Goal: Answer question/provide support

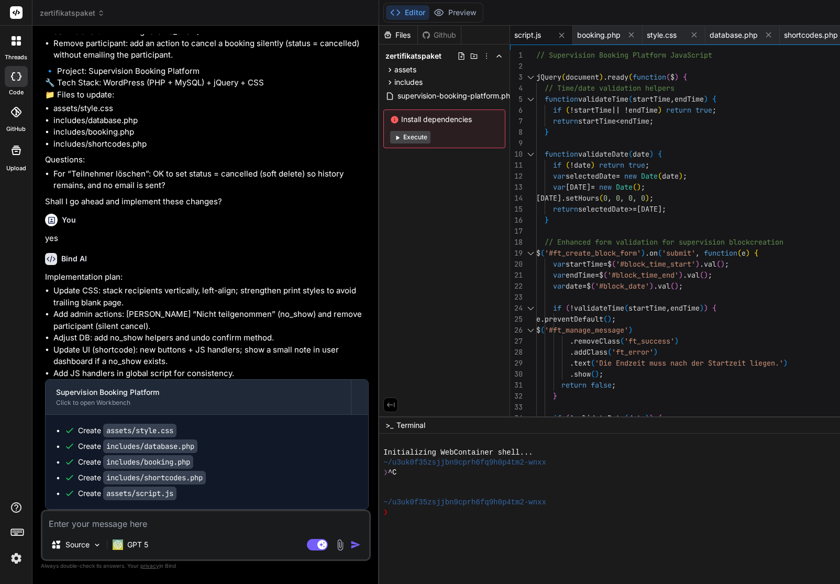
scroll to position [41116, 0]
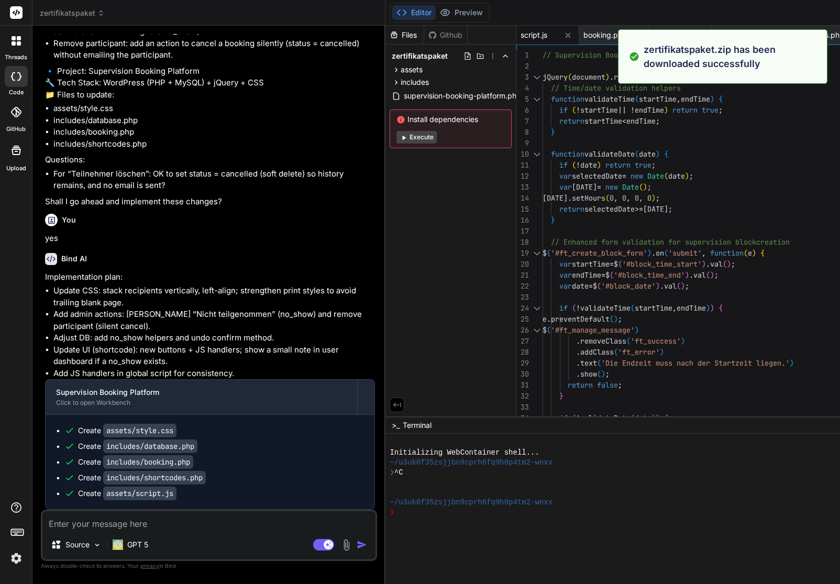
type textarea "x"
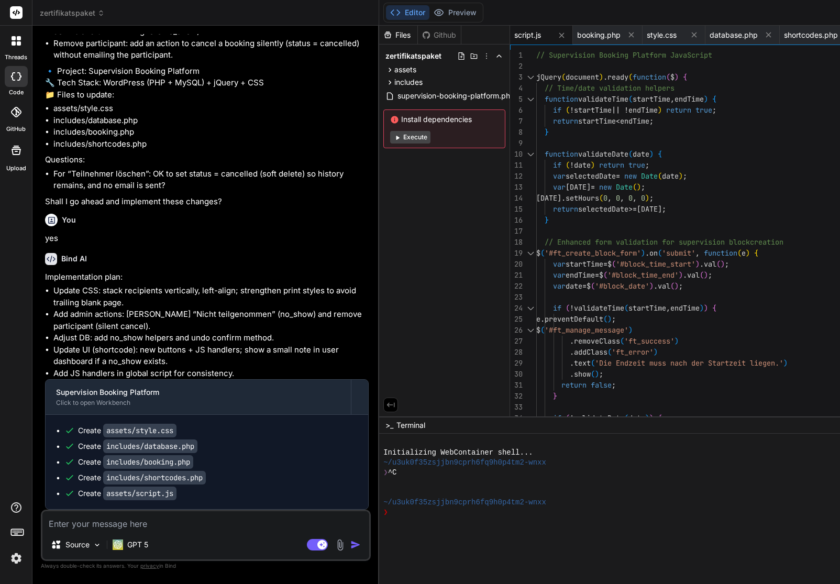
click at [99, 522] on textarea at bounding box center [205, 520] width 327 height 19
paste textarea "Supervision Administration"
type textarea "Supervision Administration"
type textarea "x"
type textarea "BSupervision Administration"
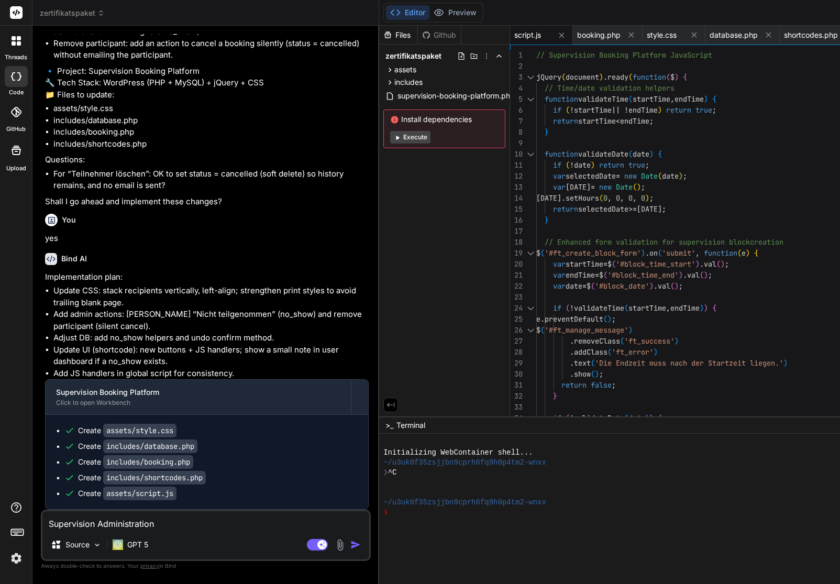
type textarea "x"
type textarea "BeSupervision Administration"
type textarea "x"
type textarea "BeiSupervision Administration"
type textarea "x"
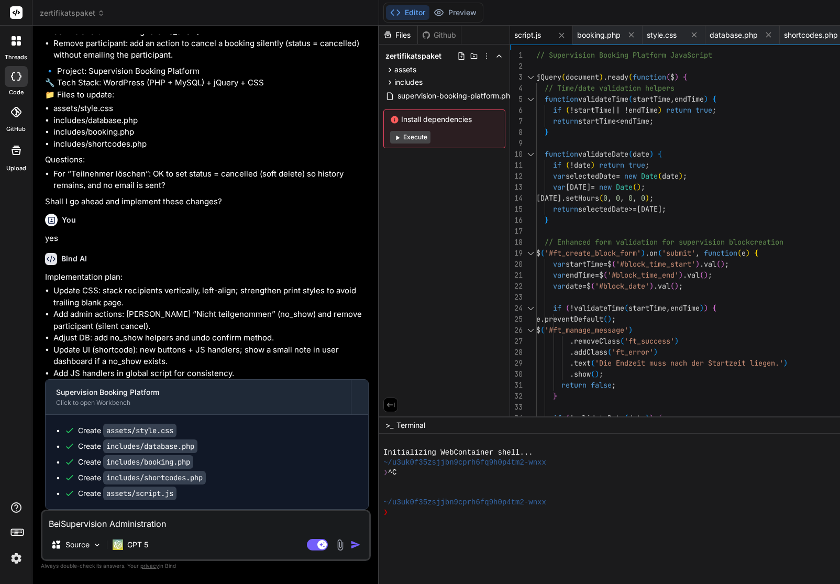
type textarea "Bei Supervision Administration"
type textarea "x"
type textarea "Bei dSupervision Administration"
type textarea "x"
type textarea "Bei deSupervision Administration"
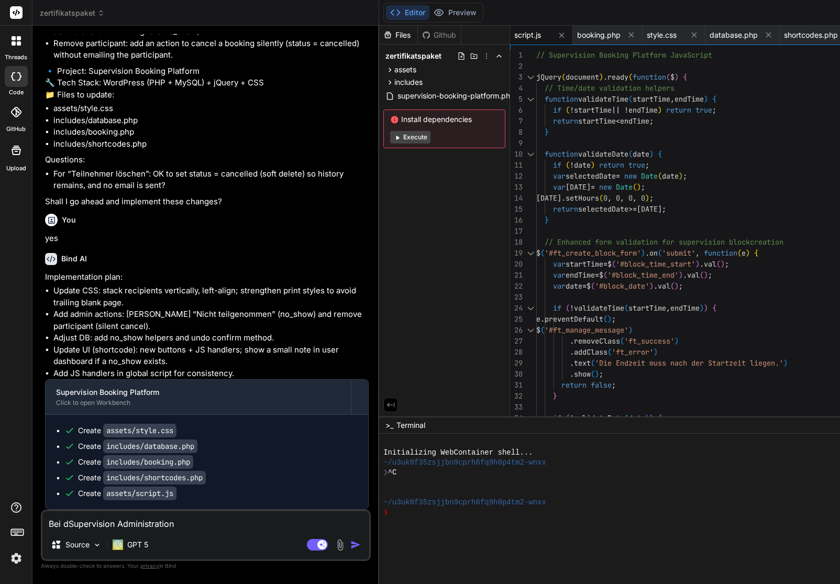
type textarea "x"
type textarea "Bei derSupervision Administration"
type textarea "x"
type textarea "Bei der Supervision Administration"
type textarea "x"
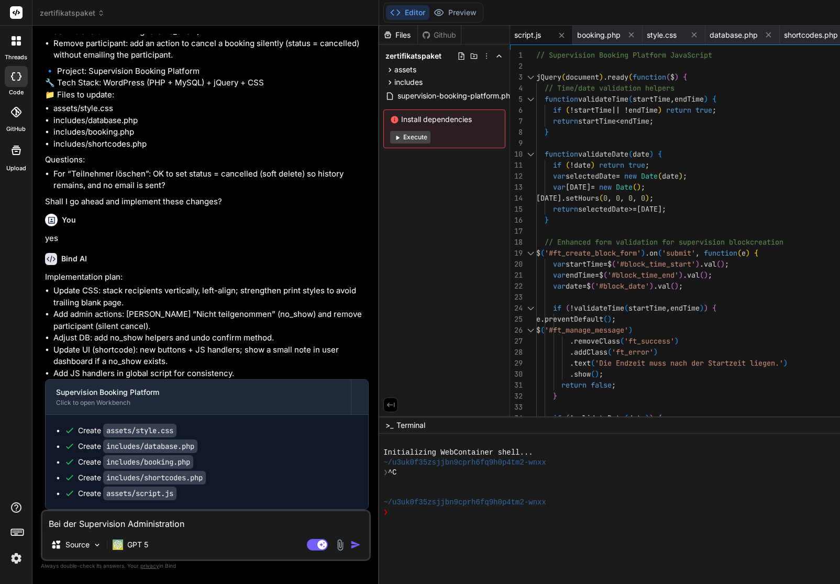
type textarea "Bei der Supervision Administration"
type textarea "x"
type textarea "Bei der Supervision Administration k"
type textarea "x"
type textarea "Bei der Supervision Administration ka"
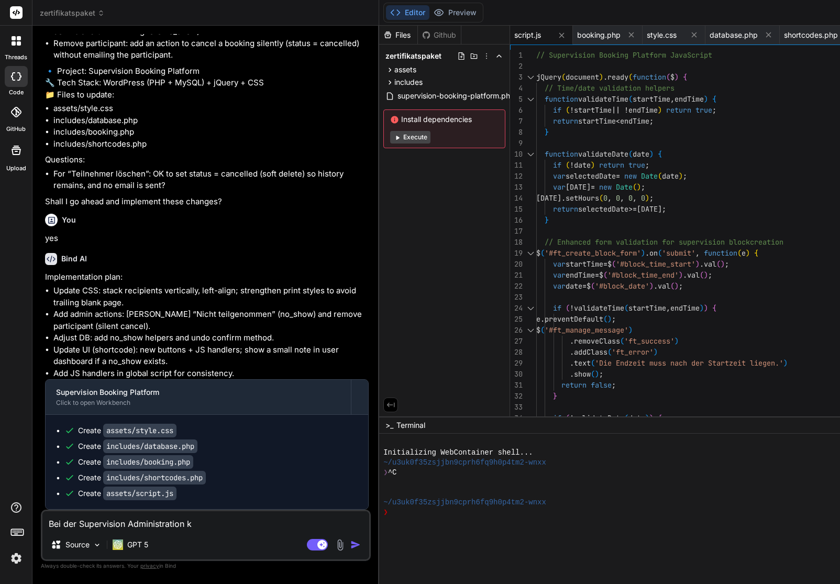
type textarea "x"
type textarea "Bei der Supervision Administration kan"
type textarea "x"
type textarea "Bei der Supervision Administration kann"
type textarea "x"
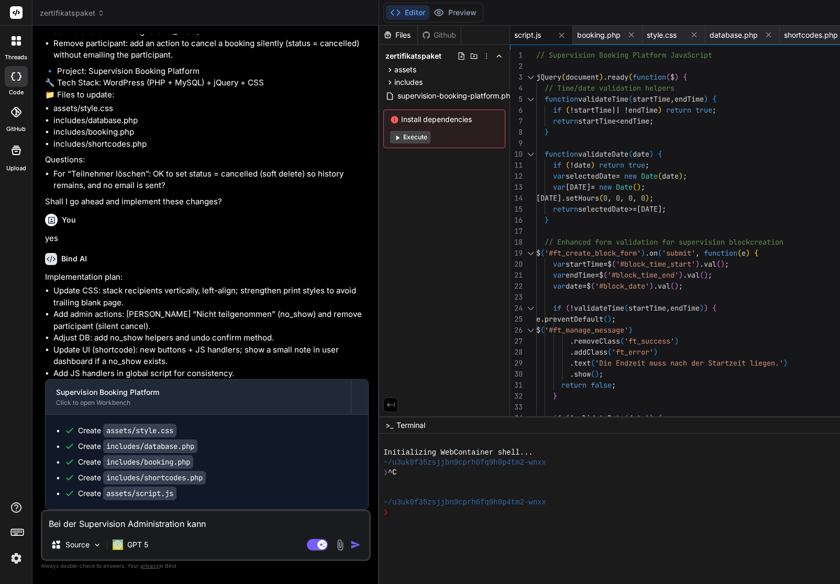
type textarea "Bei der Supervision Administration kann"
type textarea "x"
type textarea "Bei der Supervision Administration kann m"
type textarea "x"
type textarea "Bei der Supervision Administration kann"
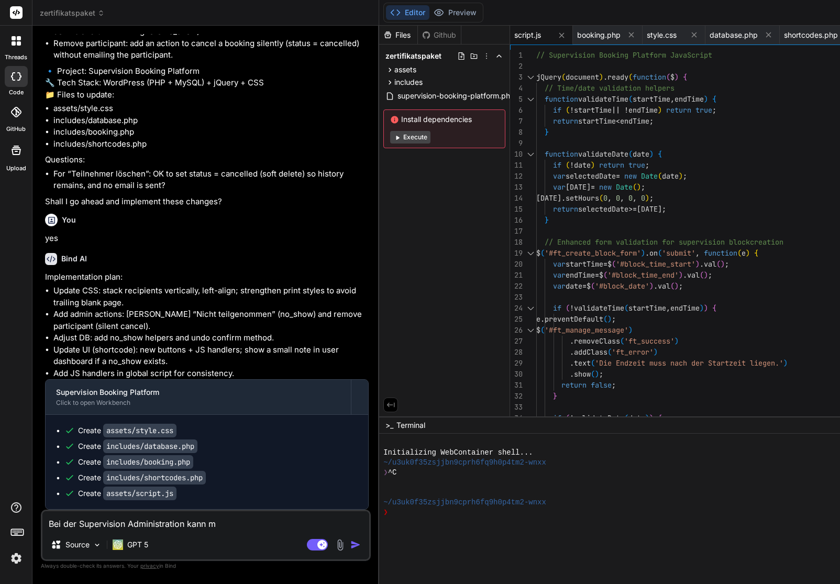
type textarea "x"
type textarea "Bei der Supervision Administration kann b"
type textarea "x"
type textarea "Bei der Supervision Administration kann be"
type textarea "x"
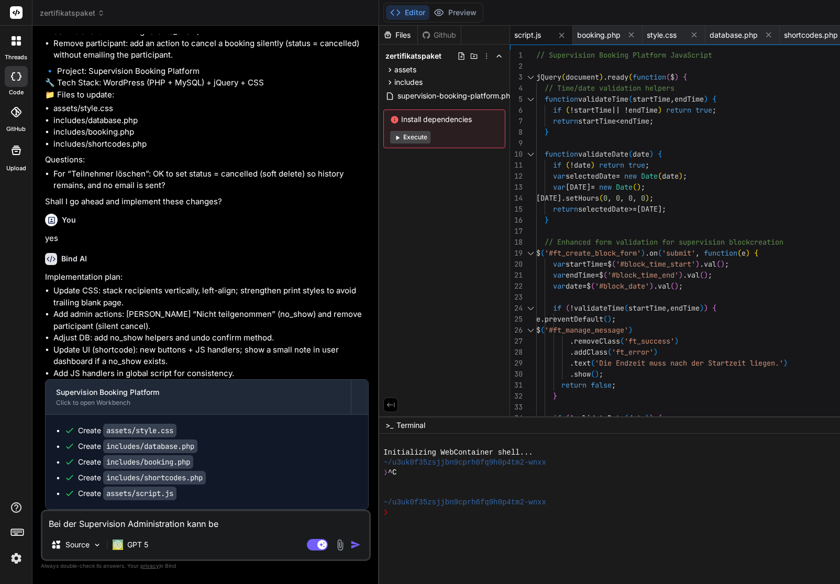
type textarea "Bei der Supervision Administration kann bei"
type textarea "x"
type textarea "Bei der Supervision Administration kann beim"
type textarea "x"
type textarea "Bei der Supervision Administration kann beim"
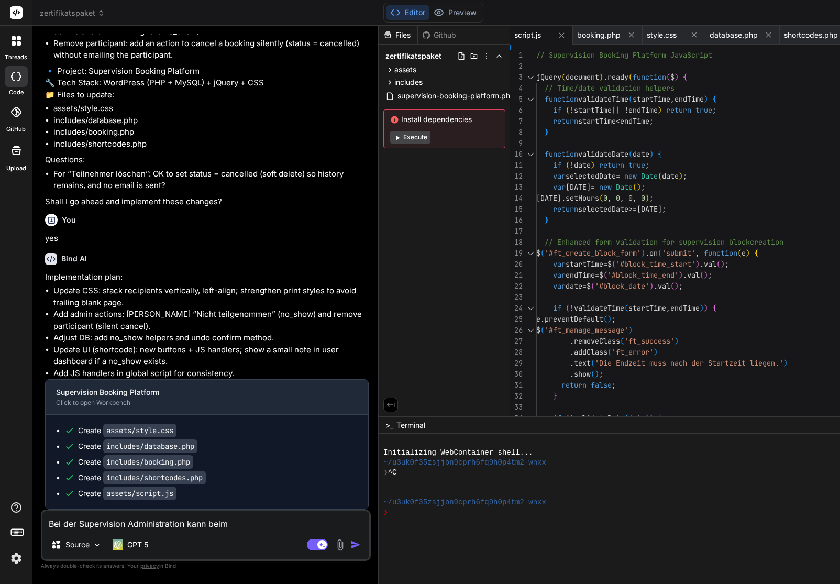
type textarea "x"
type textarea "Bei der Supervision Administration kann beim D"
type textarea "x"
type textarea "Bei der Supervision Administration kann beim Dr"
type textarea "x"
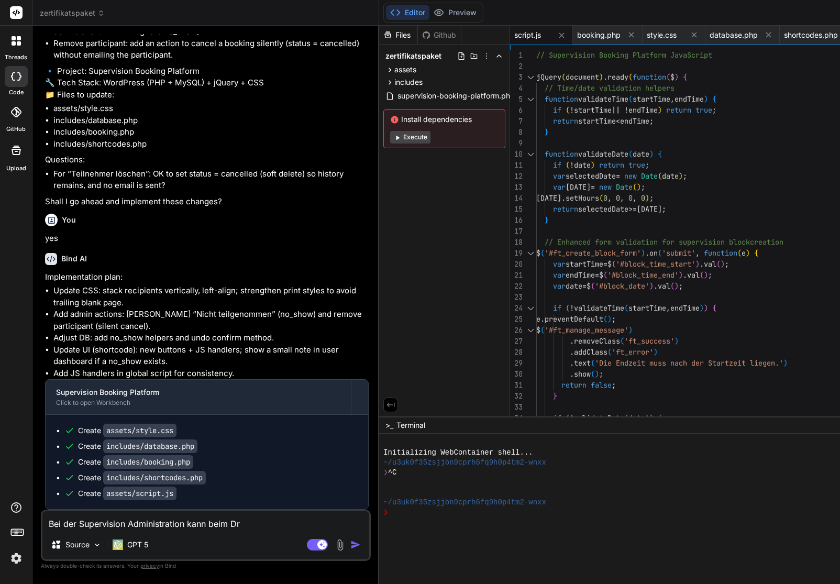
type textarea "Bei der Supervision Administration kann beim Dru"
type textarea "x"
type textarea "Bei der Supervision Administration kann beim Druc"
type textarea "x"
type textarea "Bei der Supervision Administration kann beim Druck"
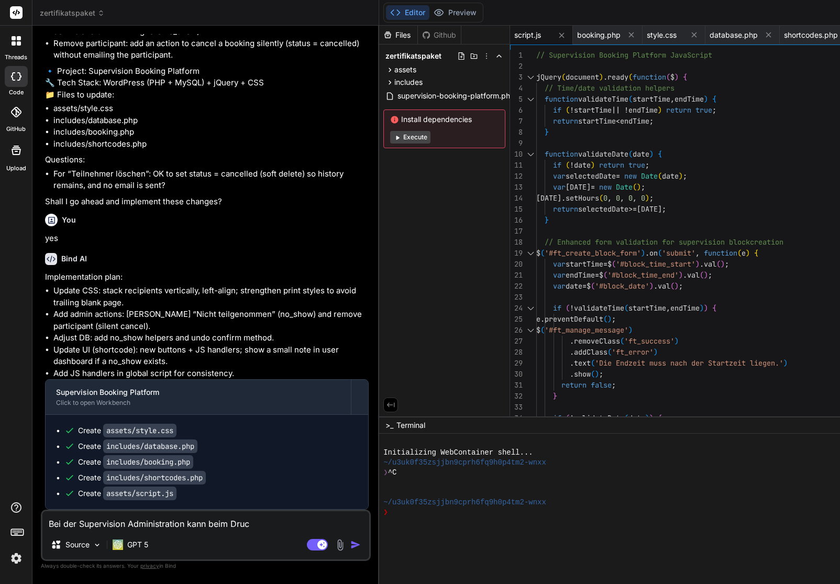
type textarea "x"
type textarea "Bei der Supervision Administration kann beim Drucke"
type textarea "x"
type textarea "Bei der Supervision Administration kann beim Drucken"
type textarea "x"
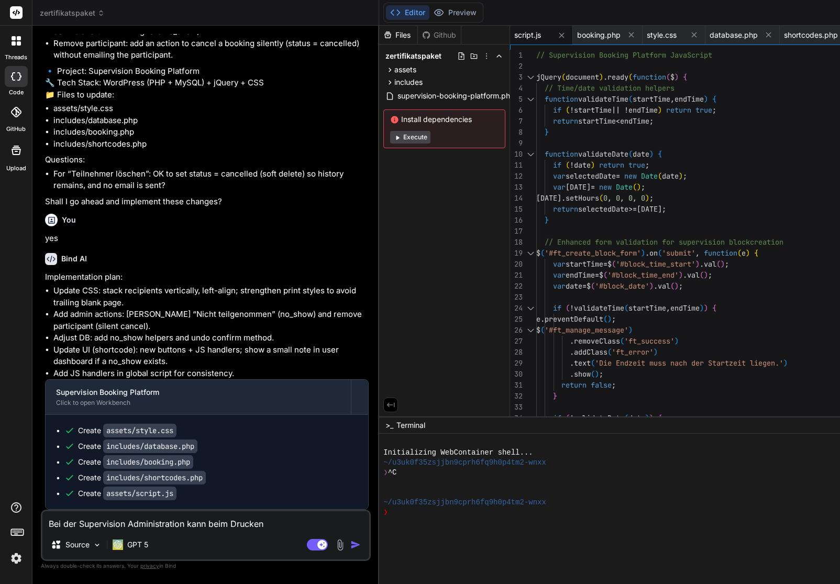
type textarea "Bei der Supervision Administration kann beim Drucken"
type textarea "x"
type textarea "Bei der Supervision Administration kann beim Drucken d"
type textarea "x"
type textarea "Bei der Supervision Administration kann beim Drucken de"
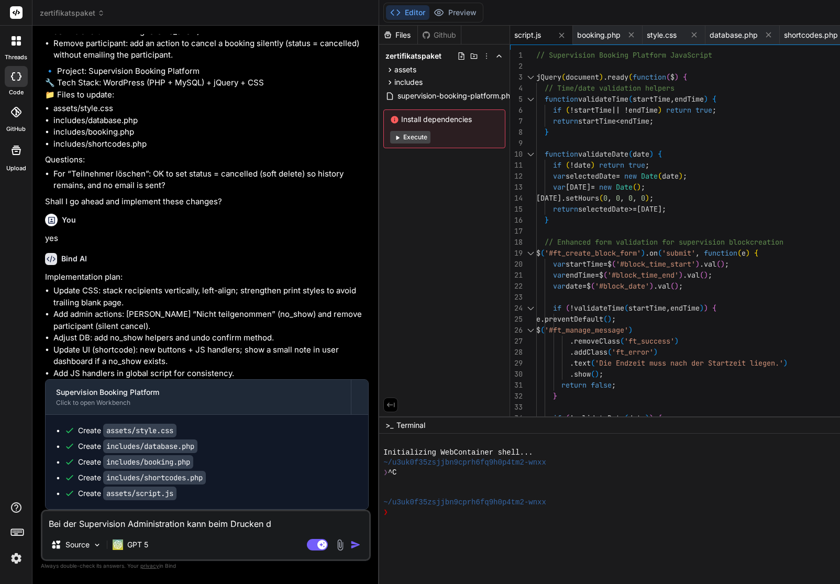
type textarea "x"
type textarea "Bei der Supervision Administration kann beim Drucken der"
type textarea "x"
type textarea "Bei der Supervision Administration kann beim Drucken der"
type textarea "x"
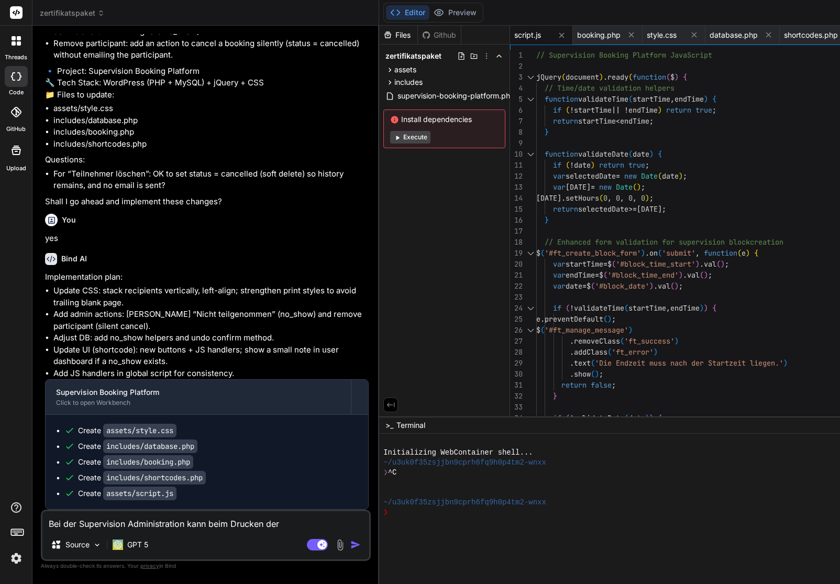
type textarea "Bei der Supervision Administration kann beim Drucken der H"
type textarea "x"
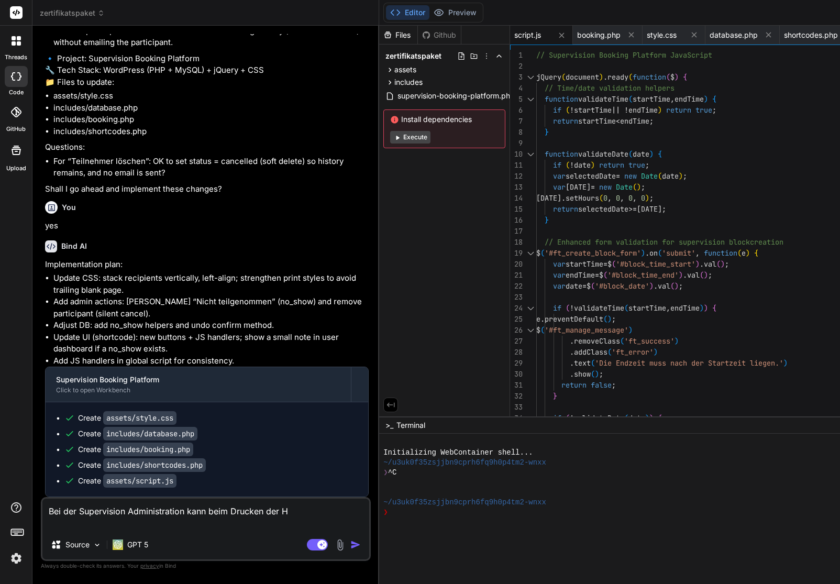
type textarea "Bei der Supervision Administration kann beim Drucken der He"
type textarea "x"
type textarea "Bei der Supervision Administration kann beim Drucken der Hea"
type textarea "x"
type textarea "Bei der Supervision Administration kann beim Drucken der Head"
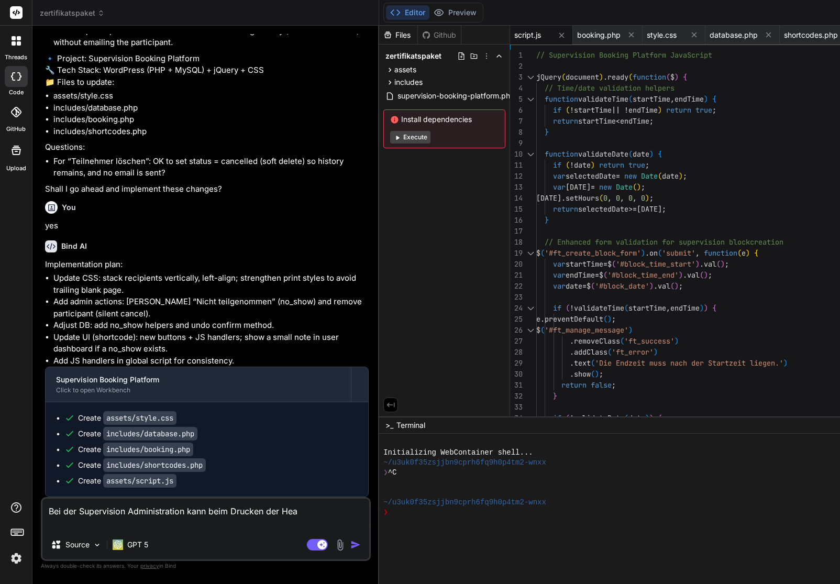
type textarea "x"
type textarea "Bei der Supervision Administration kann beim Drucken der Heade"
type textarea "x"
type textarea "Bei der Supervision Administration kann beim Drucken der Header"
type textarea "x"
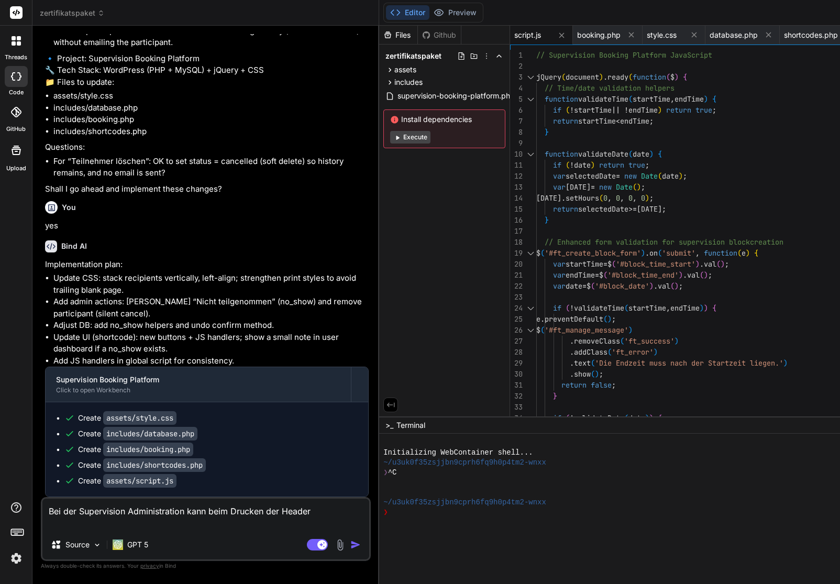
type textarea "Bei der Supervision Administration kann beim Drucken der Header"
type textarea "x"
type textarea "Bei der Supervision Administration kann beim Drucken der Header u"
type textarea "x"
type textarea "Bei der Supervision Administration kann beim Drucken der Header un"
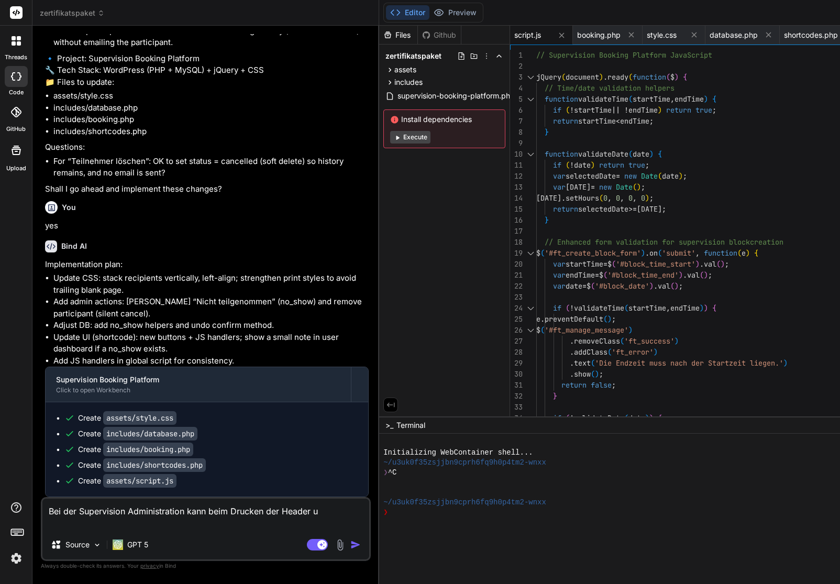
type textarea "x"
type textarea "Bei der Supervision Administration kann beim Drucken der Header und"
type textarea "x"
type textarea "Bei der Supervision Administration kann beim Drucken der Header und"
type textarea "x"
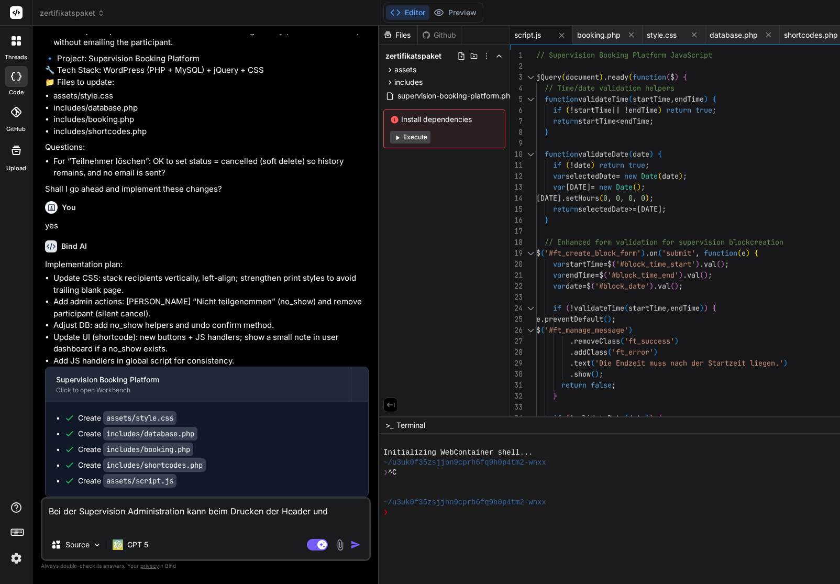
type textarea "Bei der Supervision Administration kann beim Drucken der Header und F"
type textarea "x"
type textarea "Bei der Supervision Administration kann beim Drucken der Header und Fo"
type textarea "x"
type textarea "Bei der Supervision Administration kann beim Drucken der Header und Foo"
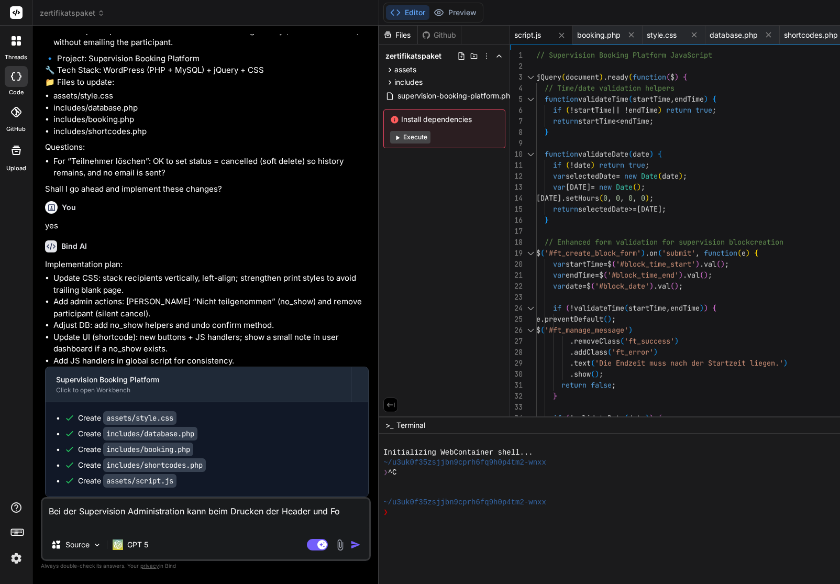
type textarea "x"
type textarea "Bei der Supervision Administration kann beim Drucken der Header und Foot"
type textarea "x"
type textarea "Bei der Supervision Administration kann beim Drucken der Header und Foote"
type textarea "x"
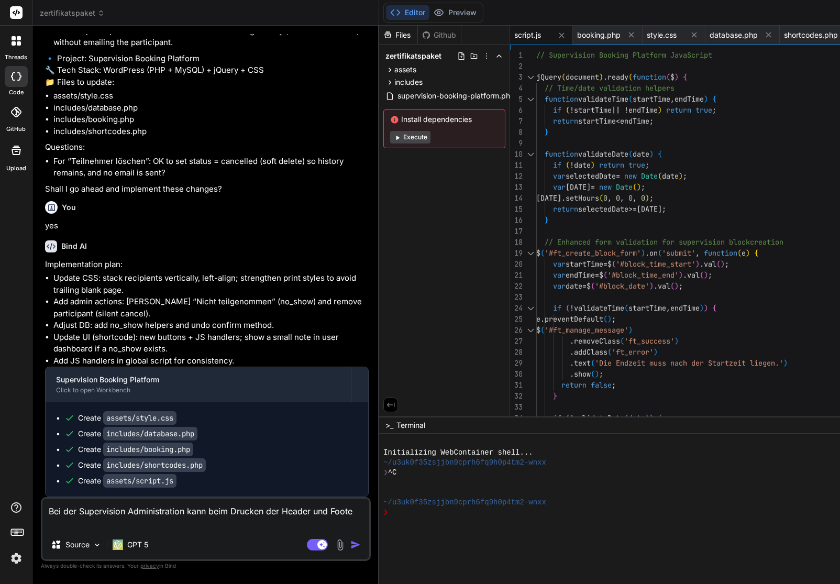
type textarea "Bei der Supervision Administration kann beim Drucken der Header und Footer"
type textarea "x"
type textarea "Bei der Supervision Administration kann beim Drucken der Header und Footer"
type textarea "x"
type textarea "Bei der Supervision Administration kann beim Drucken der Header und Footer ("
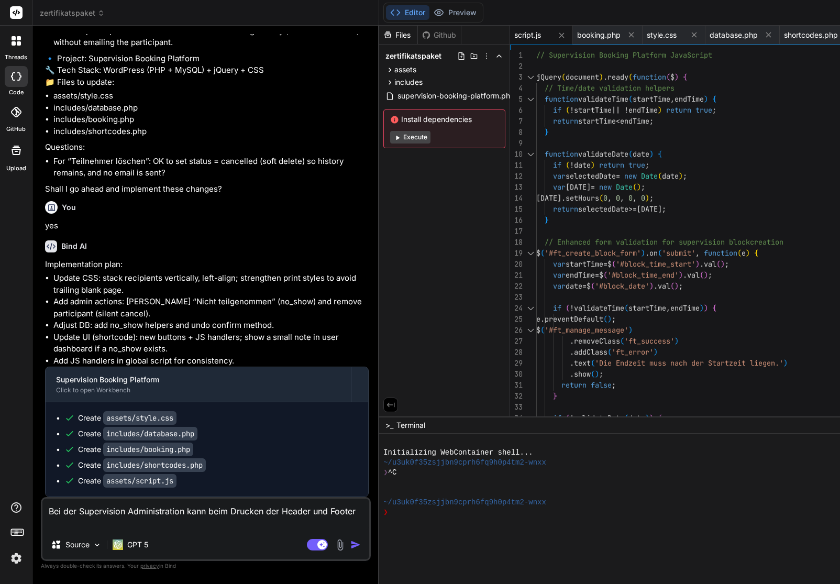
type textarea "x"
type textarea "Bei der Supervision Administration kann beim Drucken der Header und Footer (<"
type textarea "x"
type textarea "Bei der Supervision Administration kann beim Drucken der Header und Footer (<h"
type textarea "x"
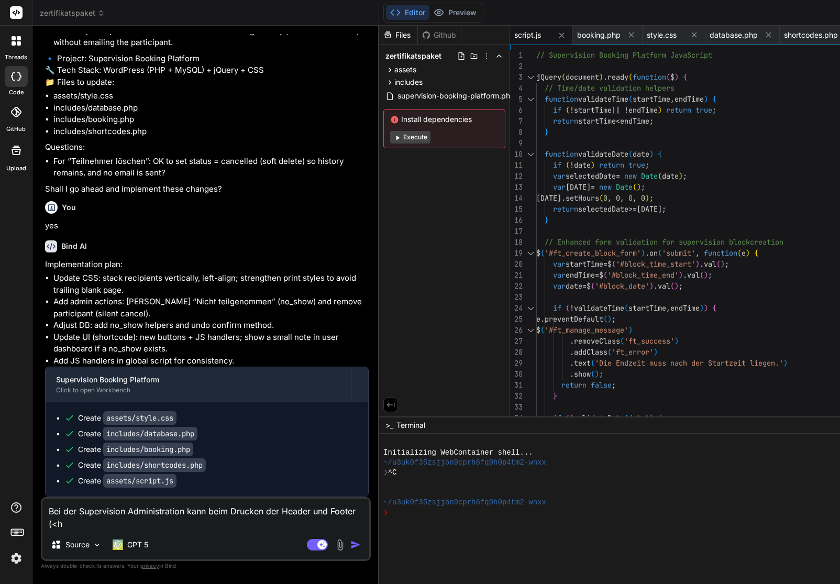
type textarea "Bei der Supervision Administration kann beim Drucken der Header und Footer (<he"
type textarea "x"
type textarea "Bei der Supervision Administration kann beim Drucken der Header und Footer (<hea"
type textarea "x"
type textarea "Bei der Supervision Administration kann beim Drucken der Header und Footer (<he…"
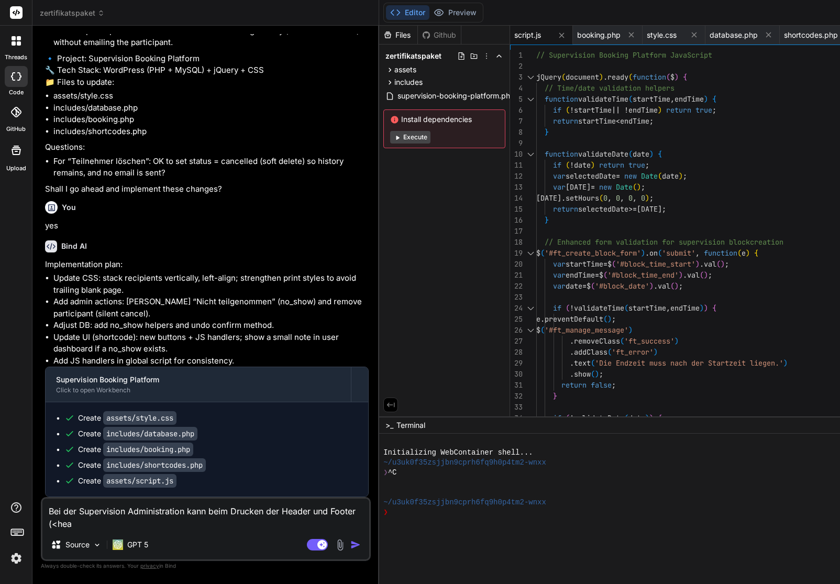
type textarea "x"
type textarea "Bei der Supervision Administration kann beim Drucken der Header und Footer (<he…"
type textarea "x"
type textarea "Bei der Supervision Administration kann beim Drucken der Header und Footer (<he…"
type textarea "x"
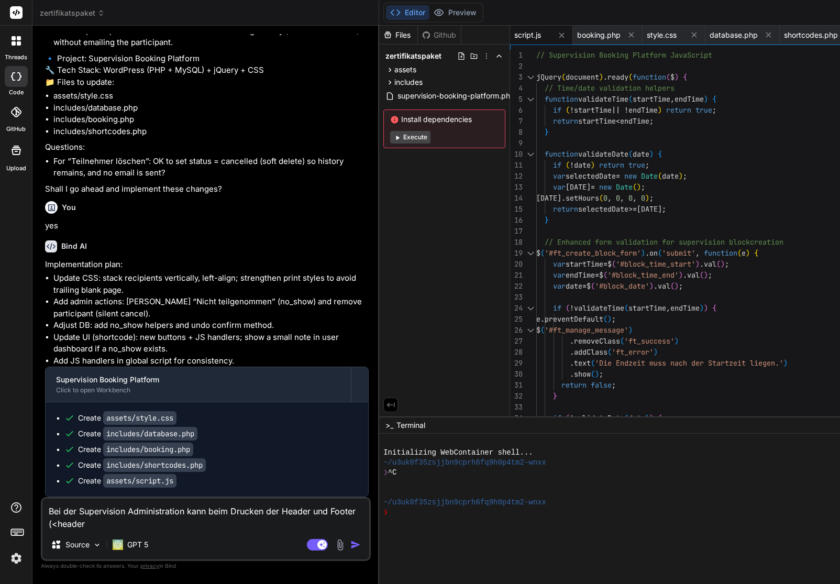
type textarea "Bei der Supervision Administration kann beim Drucken der Header und Footer (<he…"
type textarea "x"
type textarea "Bei der Supervision Administration kann beim Drucken der Header und Footer (<he…"
type textarea "x"
type textarea "Bei der Supervision Administration kann beim Drucken der Header und Footer (<he…"
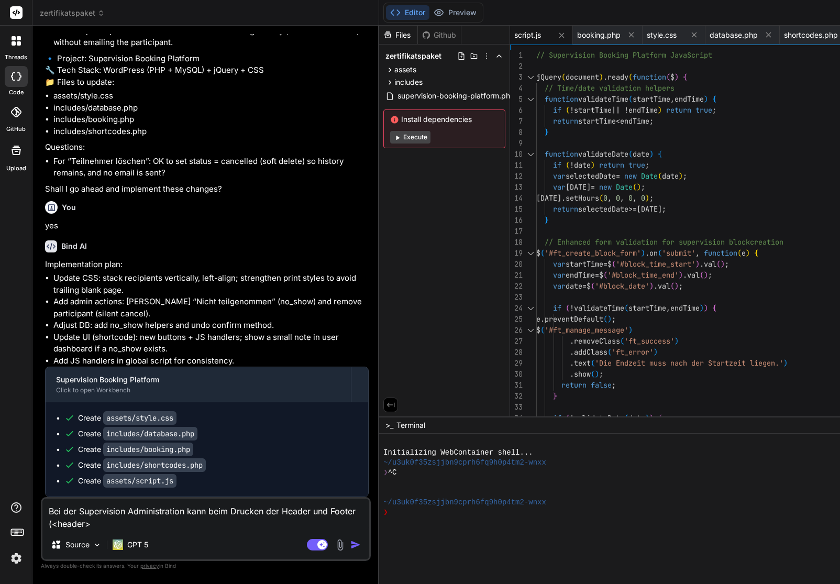
type textarea "x"
type textarea "Bei der Supervision Administration kann beim Drucken der Header und Footer (<he…"
type textarea "x"
type textarea "Bei der Supervision Administration kann beim Drucken der Header und Footer (<he…"
type textarea "x"
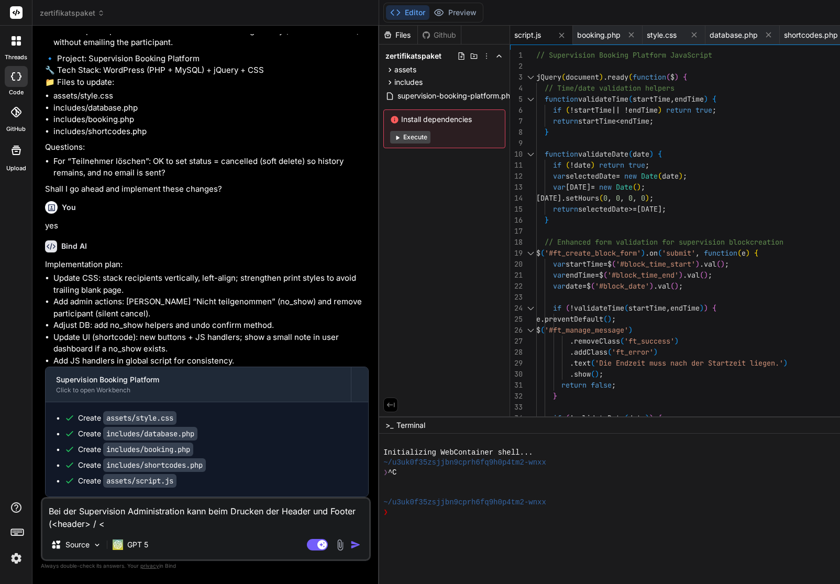
type textarea "Bei der Supervision Administration kann beim Drucken der Header und Footer (<he…"
type textarea "x"
type textarea "Bei der Supervision Administration kann beim Drucken der Header und Footer (<he…"
type textarea "x"
type textarea "Bei der Supervision Administration kann beim Drucken der Header und Footer (<he…"
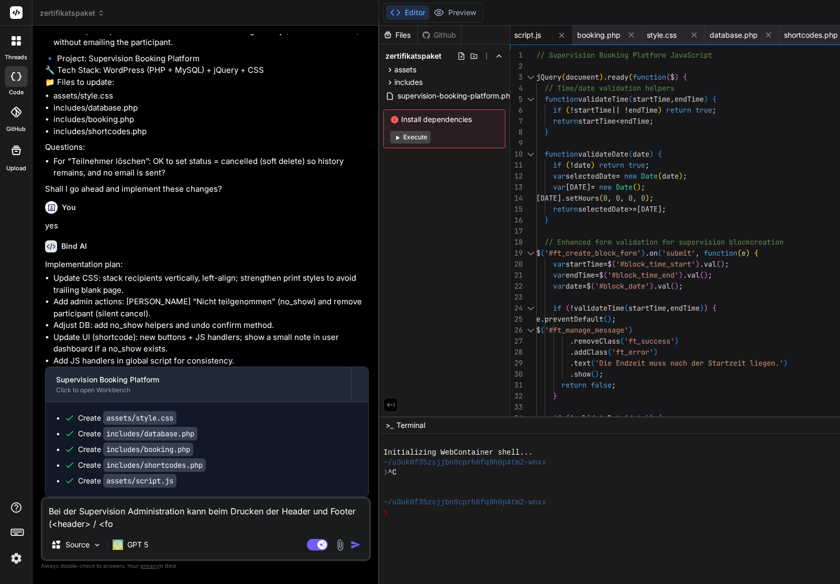
type textarea "x"
type textarea "Bei der Supervision Administration kann beim Drucken der Header und Footer (<he…"
type textarea "x"
type textarea "Bei der Supervision Administration kann beim Drucken der Header und Footer (<he…"
type textarea "x"
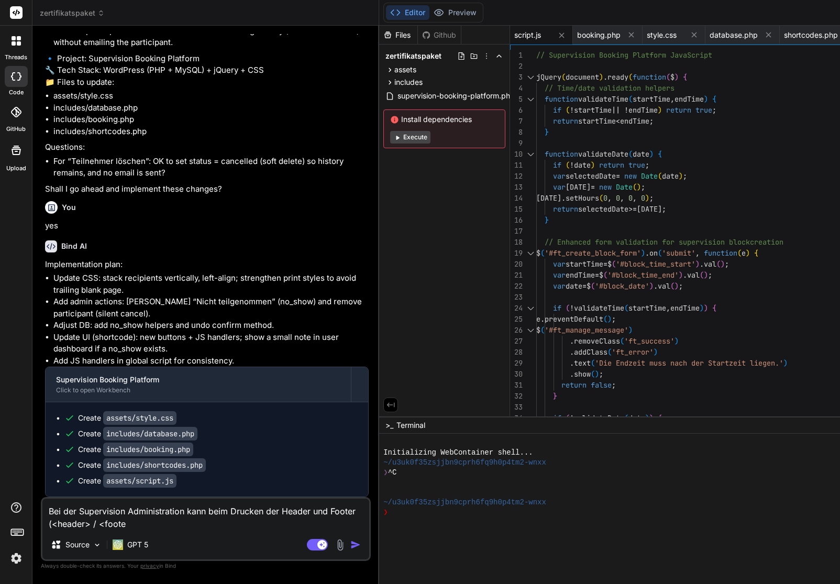
type textarea "Bei der Supervision Administration kann beim Drucken der Header und Footer (<he…"
type textarea "x"
type textarea "Bei der Supervision Administration kann beim Drucken der Header und Footer (<he…"
type textarea "x"
type textarea "Bei der Supervision Administration kann beim Drucken der Header und Footer (<he…"
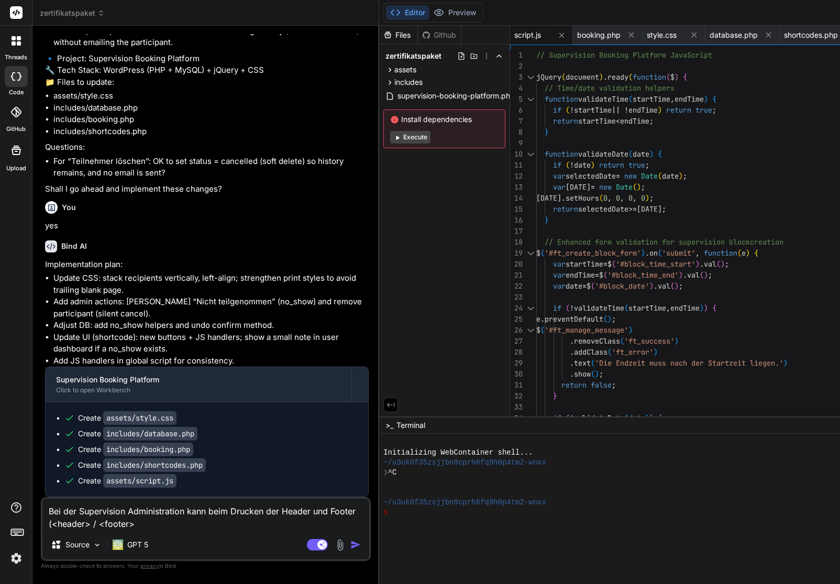
type textarea "x"
type textarea "Bei der Supervision Administration kann beim Drucken der Header und Footer (<he…"
type textarea "x"
type textarea "Bei der Supervision Administration kann beim Drucken der Header und Footer (<he…"
type textarea "x"
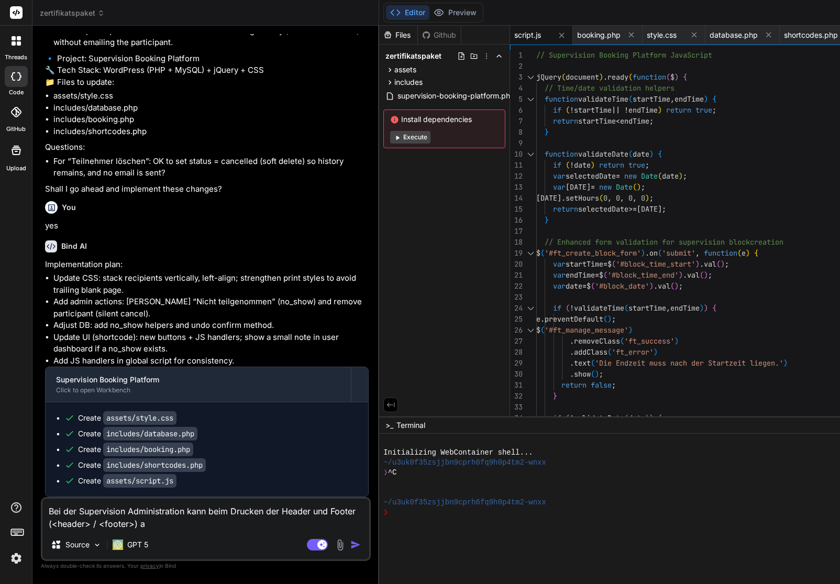
type textarea "Bei der Supervision Administration kann beim Drucken der Header und Footer (<he…"
type textarea "x"
type textarea "Bei der Supervision Administration kann beim Drucken der Header und Footer (<he…"
type textarea "x"
type textarea "Bei der Supervision Administration kann beim Drucken der Header und Footer (<he…"
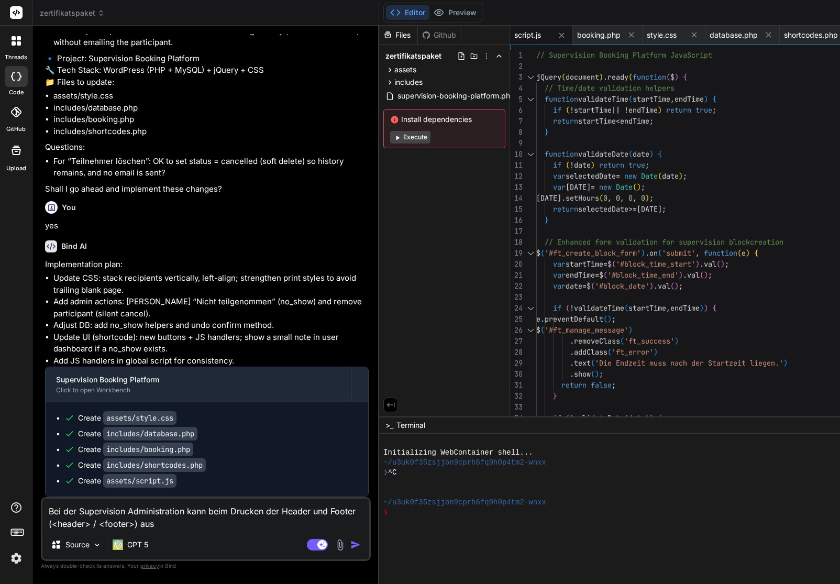
type textarea "x"
type textarea "Bei der Supervision Administration kann beim Drucken der Header und Footer (<he…"
type textarea "x"
type textarea "Bei der Supervision Administration kann beim Drucken der Header und Footer (<he…"
type textarea "x"
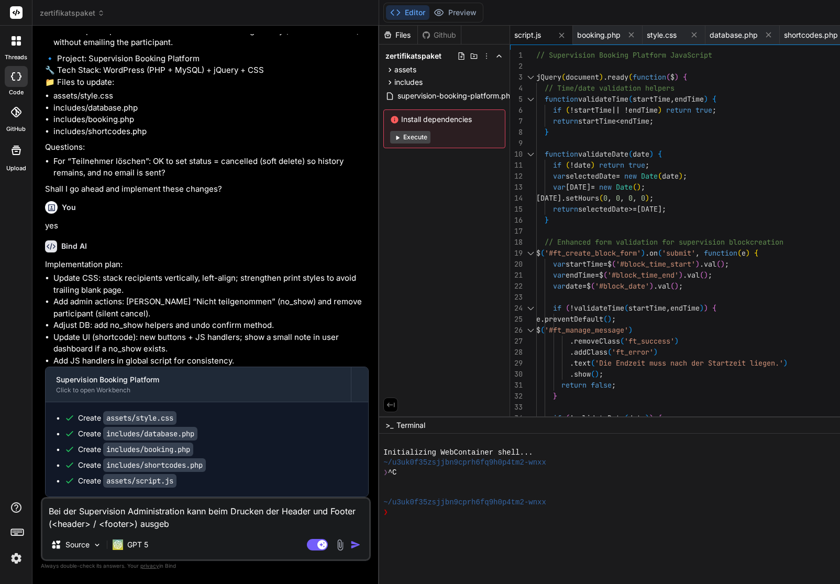
type textarea "Bei der Supervision Administration kann beim Drucken der Header und Footer (<he…"
type textarea "x"
type textarea "Bei der Supervision Administration kann beim Drucken der Header und Footer (<he…"
type textarea "x"
type textarea "Bei der Supervision Administration kann beim Drucken der Header und Footer (<he…"
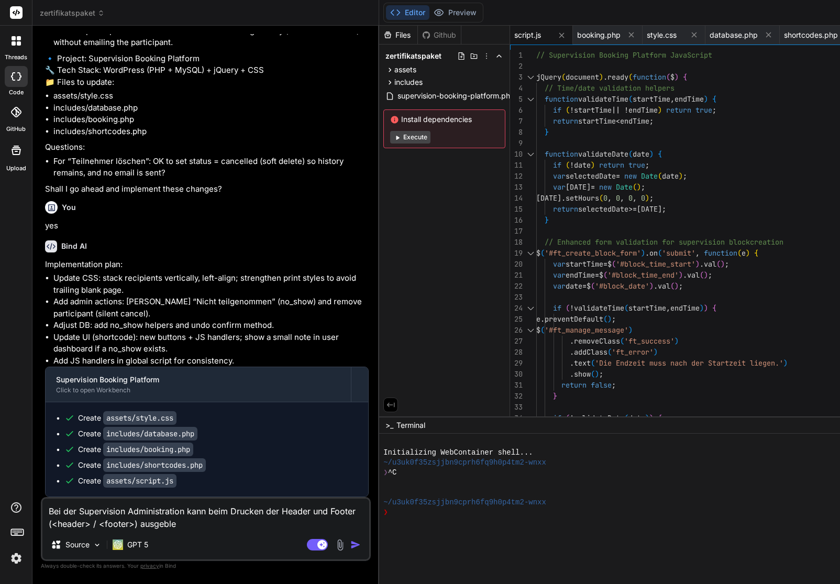
type textarea "x"
type textarea "Bei der Supervision Administration kann beim Drucken der Header und Footer (<he…"
type textarea "x"
type textarea "Bei der Supervision Administration kann beim Drucken der Header und Footer (<he…"
type textarea "x"
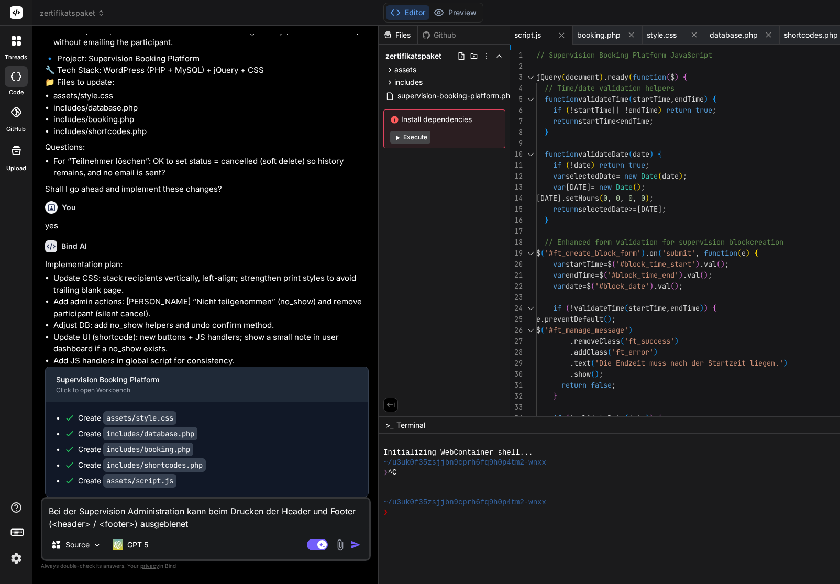
type textarea "Bei der Supervision Administration kann beim Drucken der Header und Footer (<he…"
type textarea "x"
type textarea "Bei der Supervision Administration kann beim Drucken der Header und Footer (<he…"
type textarea "x"
type textarea "Bei der Supervision Administration kann beim Drucken der Header und Footer (<he…"
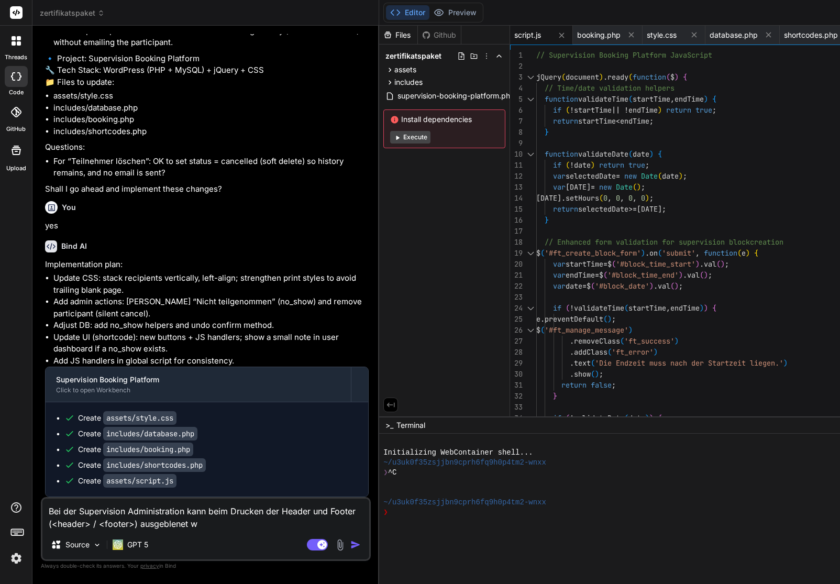
type textarea "x"
type textarea "Bei der Supervision Administration kann beim Drucken der Header und Footer (<he…"
type textarea "x"
type textarea "Bei der Supervision Administration kann beim Drucken der Header und Footer (<he…"
type textarea "x"
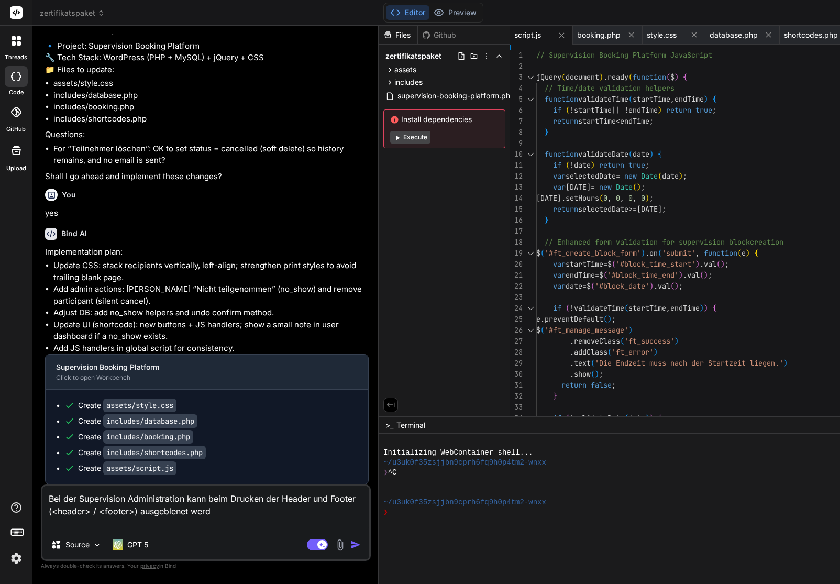
type textarea "Bei der Supervision Administration kann beim Drucken der Header und Footer (<he…"
type textarea "x"
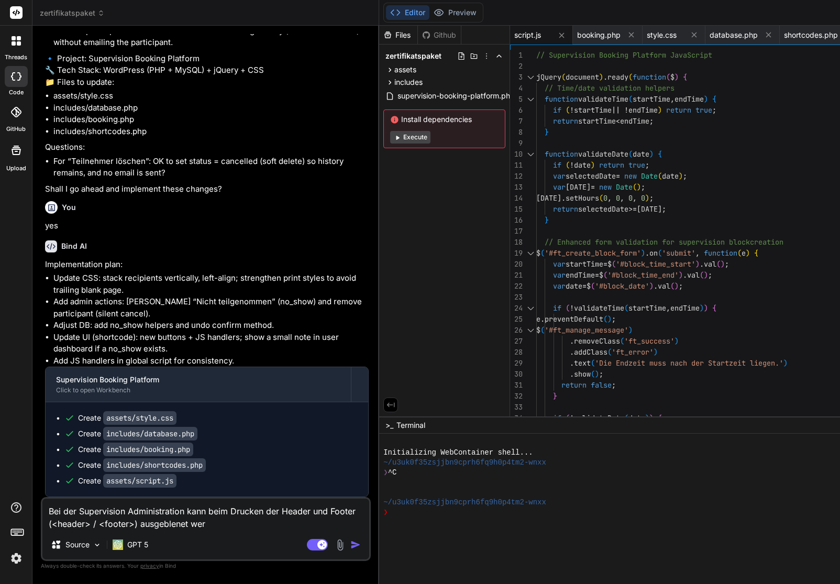
type textarea "Bei der Supervision Administration kann beim Drucken der Header und Footer (<he…"
type textarea "x"
type textarea "Bei der Supervision Administration kann beim Drucken der Header und Footer (<he…"
type textarea "x"
type textarea "Bei der Supervision Administration kann beim Drucken der Header und Footer (<he…"
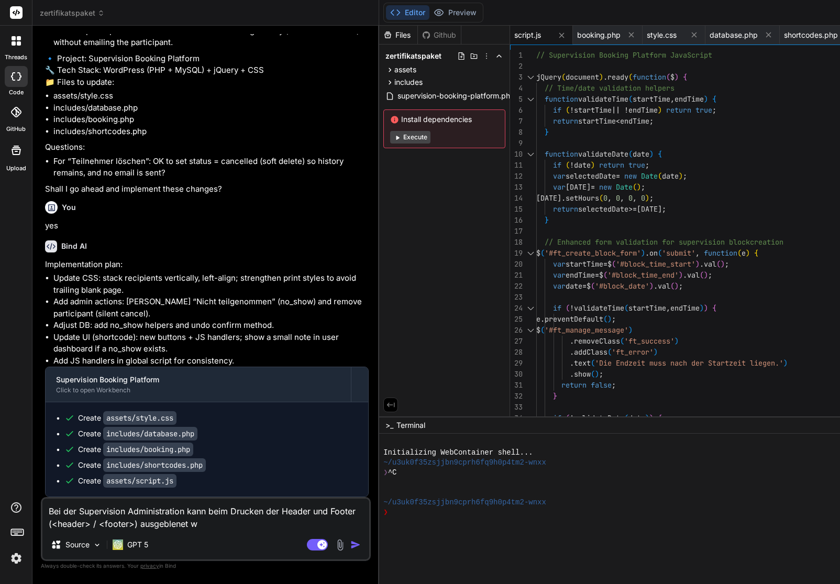
type textarea "x"
type textarea "Bei der Supervision Administration kann beim Drucken der Header und Footer (<he…"
type textarea "x"
type textarea "Bei der Supervision Administration kann beim Drucken der Header und Footer (<he…"
type textarea "x"
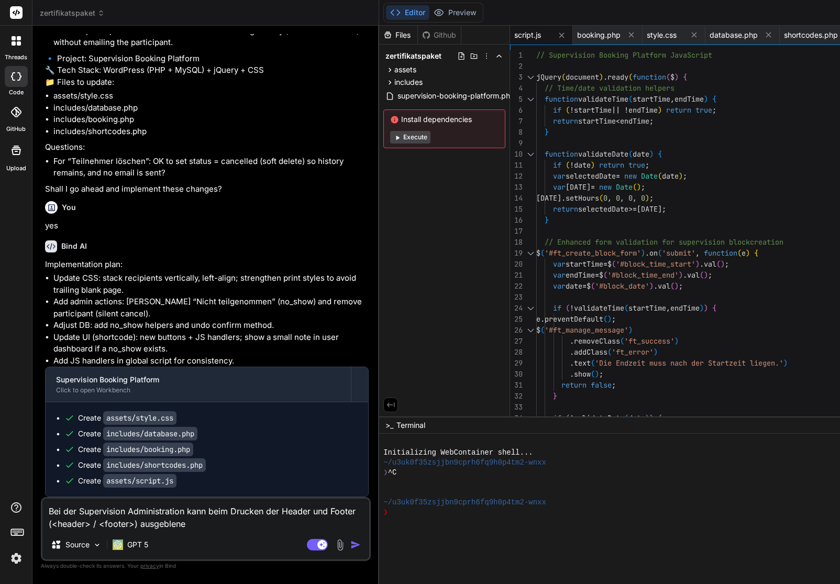
type textarea "Bei der Supervision Administration kann beim Drucken der Header und Footer (<he…"
type textarea "x"
type textarea "Bei der Supervision Administration kann beim Drucken der Header und Footer (<he…"
type textarea "x"
type textarea "Bei der Supervision Administration kann beim Drucken der Header und Footer (<he…"
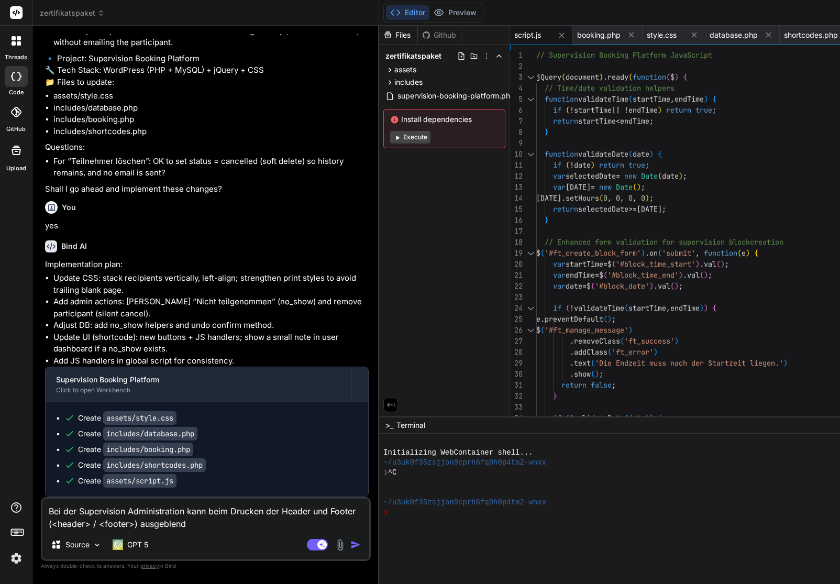
type textarea "x"
type textarea "Bei der Supervision Administration kann beim Drucken der Header und Footer (<he…"
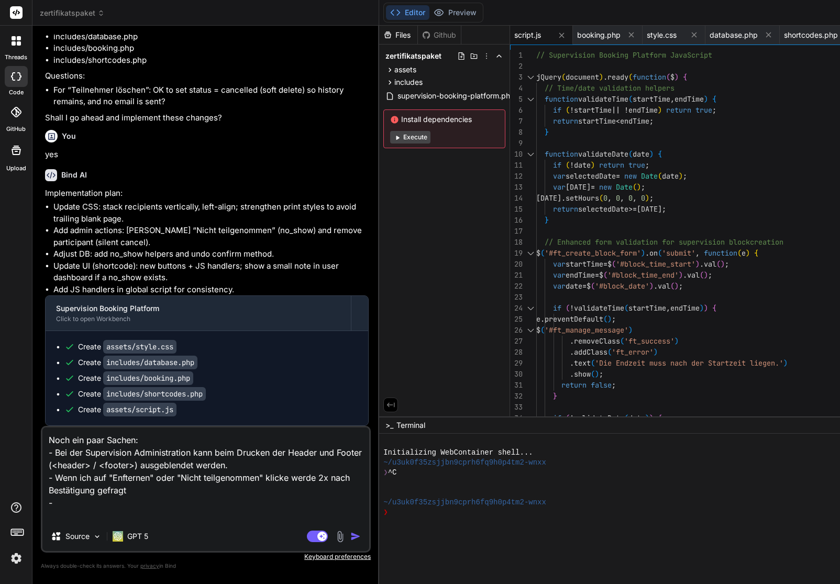
drag, startPoint x: 64, startPoint y: 514, endPoint x: 32, endPoint y: 512, distance: 31.4
click at [28, 512] on div "threads code GitHub Upload zertifikatspaket Created with Pixso. Bind AI Web Sea…" at bounding box center [420, 292] width 840 height 584
paste textarea "Absender bei Benachrichtigung senden (Supervision-Admin) soll hinterlegt werden…"
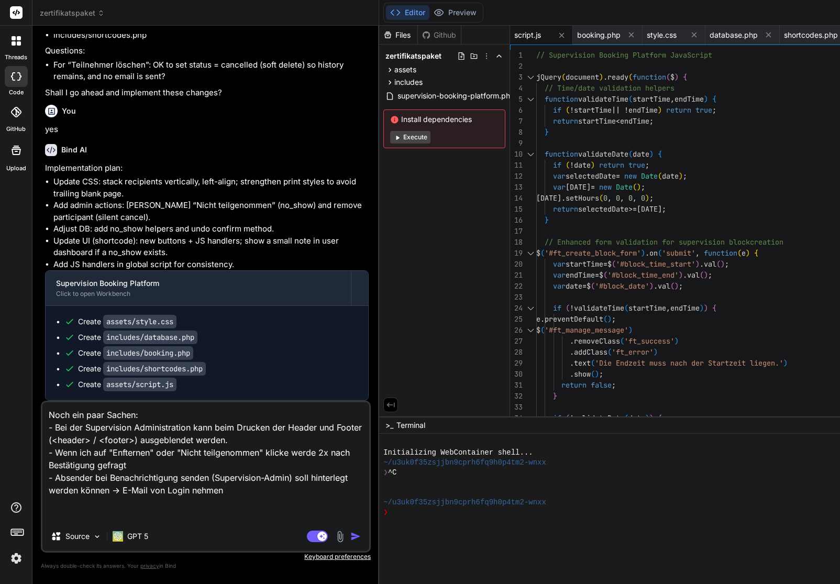
click at [257, 501] on textarea "Noch ein paar Sachen: - Bei der Supervision Administration kann beim Drucken de…" at bounding box center [205, 461] width 327 height 119
click at [350, 535] on img "button" at bounding box center [355, 536] width 10 height 10
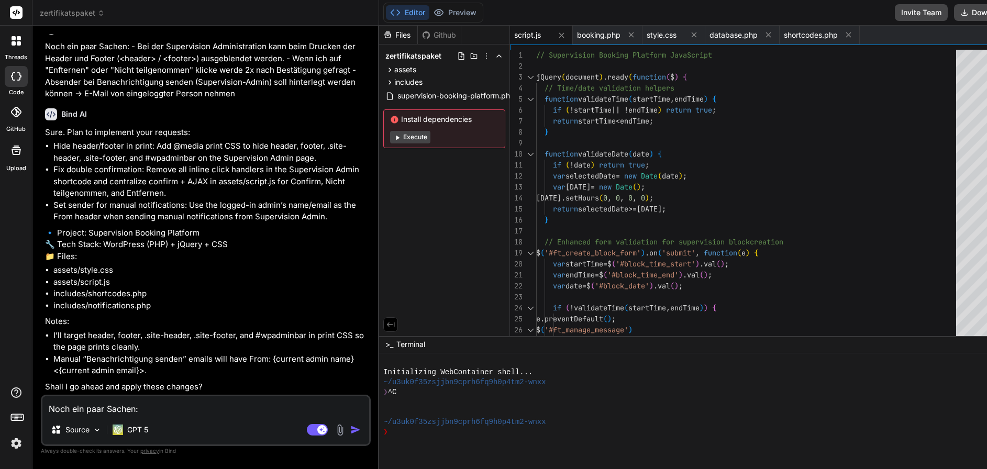
scroll to position [35156, 0]
click at [136, 406] on textarea "Noch ein paar Sachen: - Bei der Supervision Administration kann beim Drucken de…" at bounding box center [205, 405] width 327 height 19
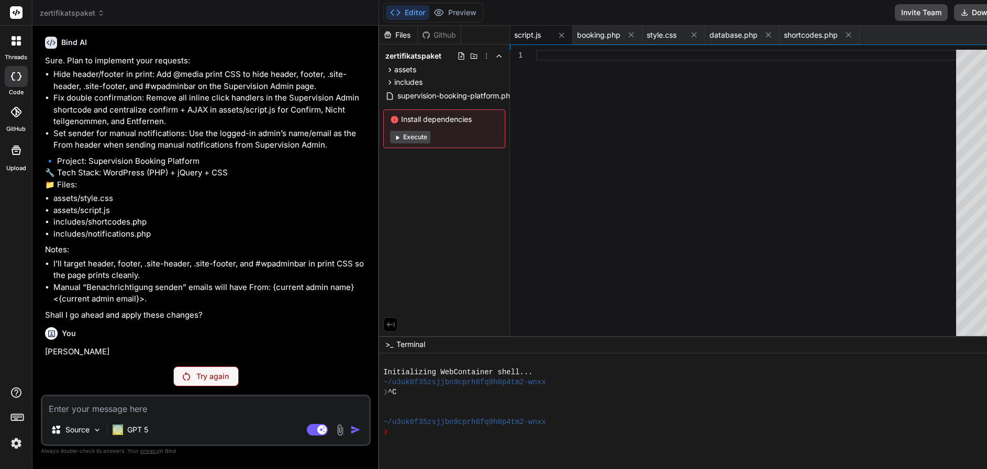
scroll to position [35228, 0]
click at [196, 374] on p "Try again" at bounding box center [212, 376] width 32 height 10
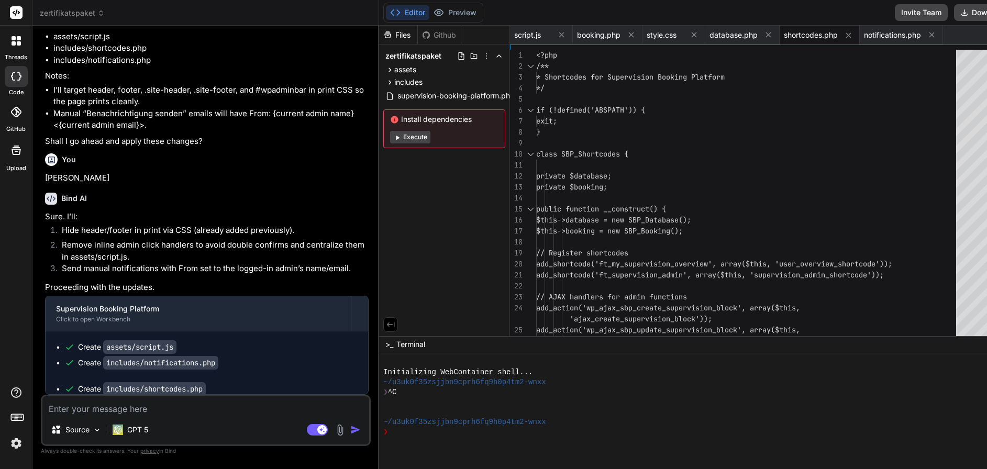
scroll to position [35411, 0]
click at [221, 283] on p "Proceeding with the updates." at bounding box center [207, 288] width 324 height 12
click at [839, 9] on button "Download" at bounding box center [983, 12] width 59 height 17
click at [73, 408] on textarea at bounding box center [205, 405] width 327 height 19
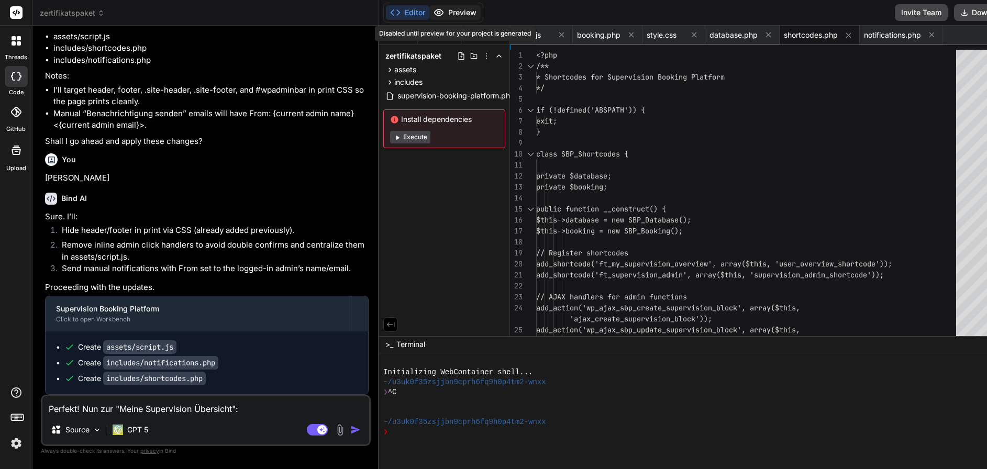
paste textarea "- Wenn Teilnehmer alle Slots gebucht hat, kann er zusätzliche Slots erwerben fü…"
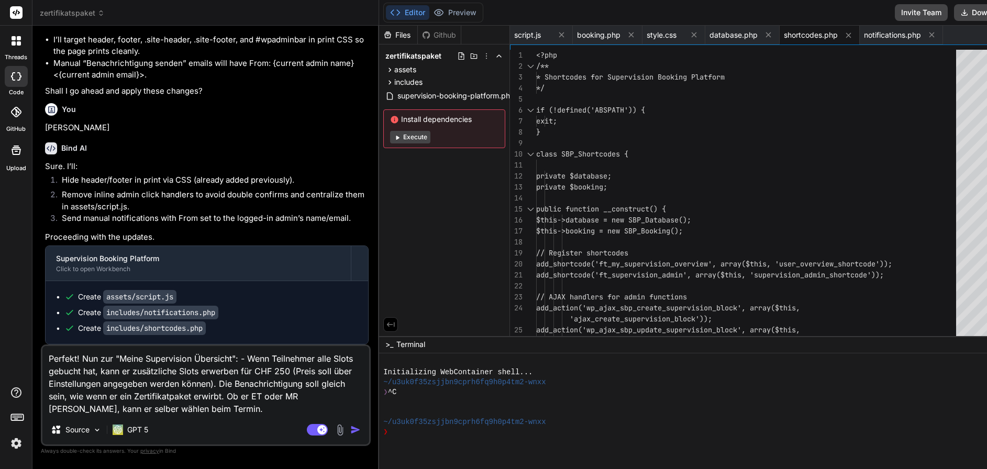
click at [273, 391] on textarea "Perfekt! Nun zur "Meine Supervision Übersicht": - Wenn Teilnehmer alle Slots ge…" at bounding box center [205, 380] width 327 height 69
paste textarea "s"
click at [83, 408] on textarea "Perfekt! Nun zur "Meine Supervision Übersicht": - Wenn Teilnehmer alle Slots ge…" at bounding box center [205, 380] width 327 height 69
click at [350, 429] on img "button" at bounding box center [355, 430] width 10 height 10
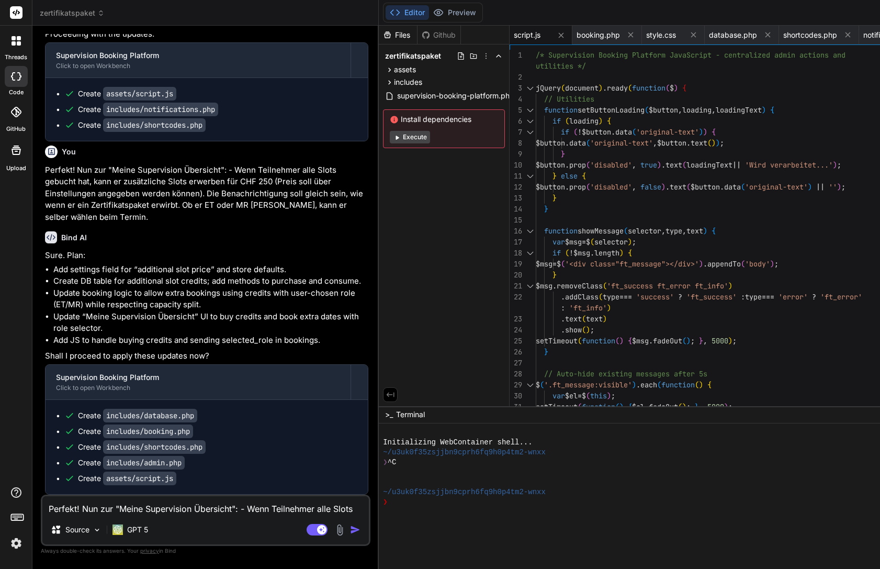
scroll to position [40177, 0]
click at [139, 507] on textarea "Perfekt! Nun zur "Meine Supervision Übersicht": - Wenn Teilnehmer alle Slots ge…" at bounding box center [205, 505] width 327 height 19
paste textarea "jquery.min.js?ver=3.7.1.1757055828:2 POST [URL][DOMAIN_NAME] 500 (Internal Serv…"
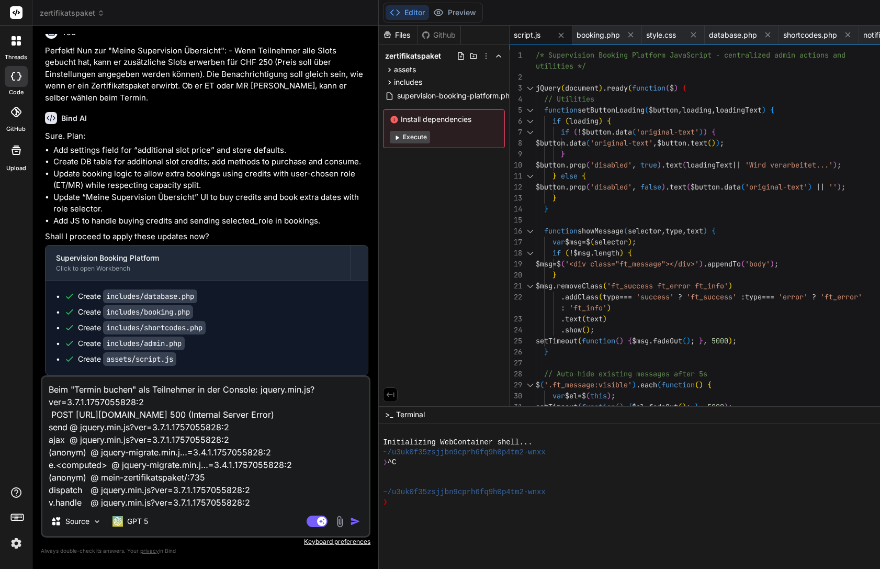
scroll to position [6, 0]
click at [197, 383] on textarea "Beim "Termin buchen" als Teilnehmer in der Console: jquery.min.js?ver=3.7.1.175…" at bounding box center [205, 442] width 327 height 130
paste textarea "Ein Fehler ist aufgetreten. Bitte versuchen Sie es erneut."
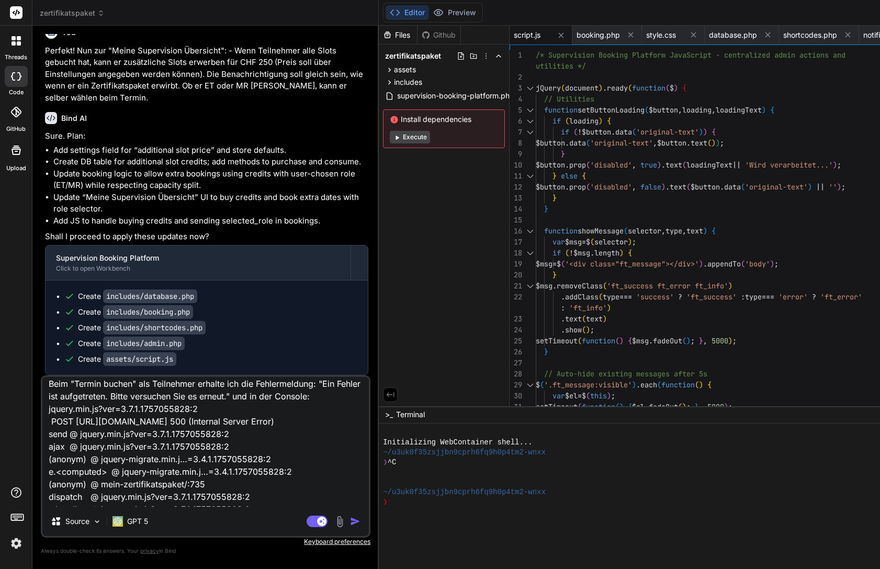
click at [350, 522] on img "button" at bounding box center [355, 521] width 10 height 10
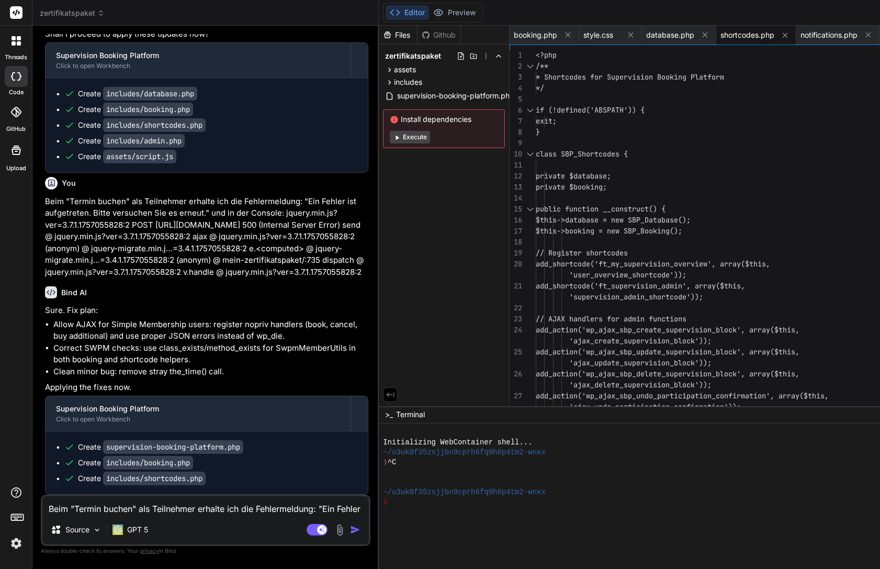
scroll to position [40558, 0]
click at [170, 512] on textarea "Beim "Termin buchen" als Teilnehmer erhalte ich die Fehlermeldung: "Ein Fehler …" at bounding box center [205, 505] width 327 height 19
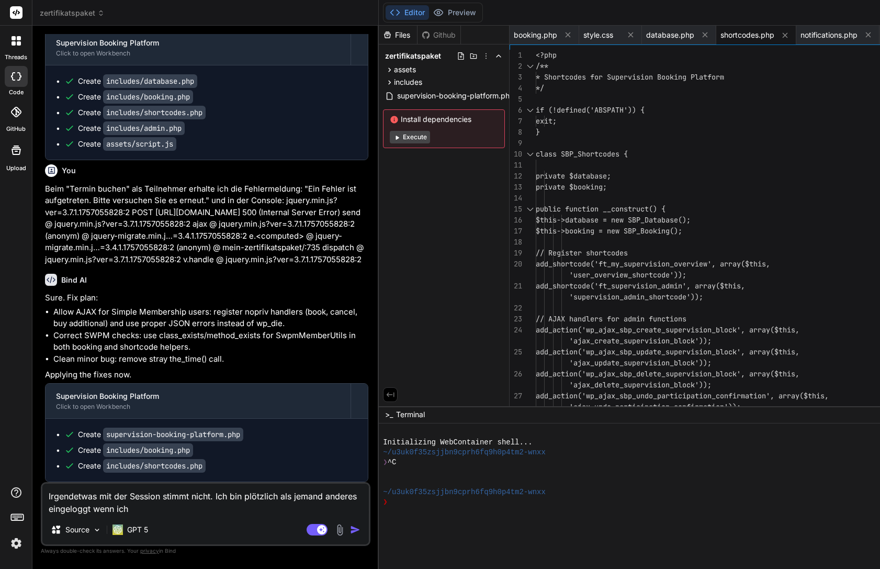
drag, startPoint x: 217, startPoint y: 494, endPoint x: 219, endPoint y: 513, distance: 19.0
click at [219, 513] on textarea "Irgendetwas mit der Session stimmt nicht. Ich bin plötzlich als jemand anderes …" at bounding box center [205, 499] width 327 height 31
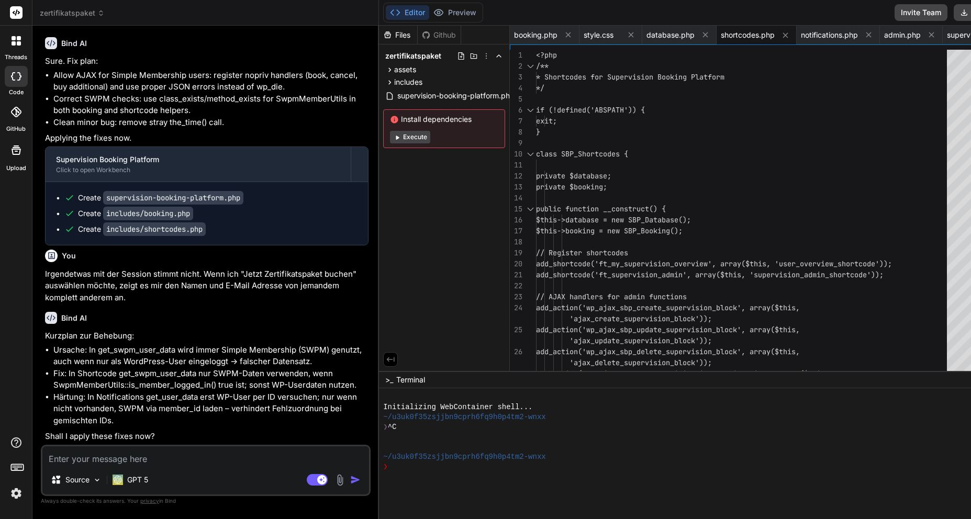
scroll to position [36958, 0]
click at [218, 368] on li "Fix: In Shortcode get_swpm_user_data nur SWPM-Daten verwenden, wenn SwpmMemberU…" at bounding box center [210, 380] width 315 height 24
copy li "SWPM"
click at [129, 344] on li "Ursache: In get_swpm_user_data wird immer Simple Membership (SWPM) genutzt, auc…" at bounding box center [210, 356] width 315 height 24
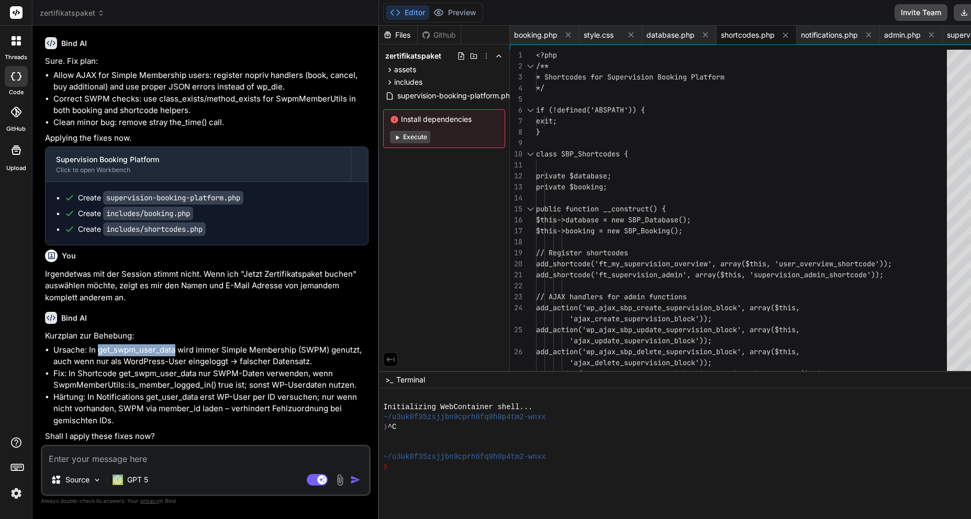
click at [129, 344] on li "Ursache: In get_swpm_user_data wird immer Simple Membership (SWPM) genutzt, auc…" at bounding box center [210, 356] width 315 height 24
copy li "get_swpm_user_data"
click at [114, 463] on textarea at bounding box center [205, 456] width 327 height 19
paste textarea "[URL][DOMAIN_NAME]"
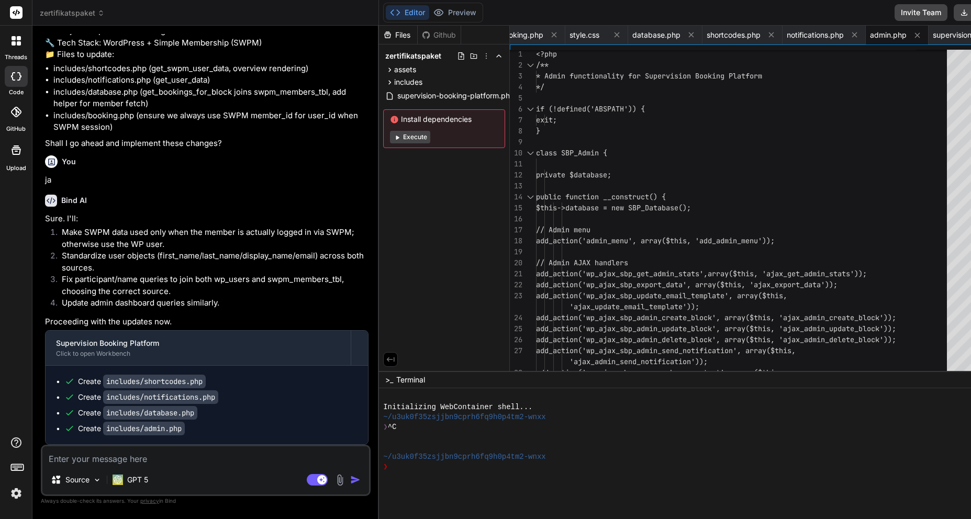
scroll to position [37669, 0]
click at [839, 15] on button "Download" at bounding box center [983, 12] width 59 height 17
click at [125, 461] on textarea at bounding box center [205, 456] width 327 height 19
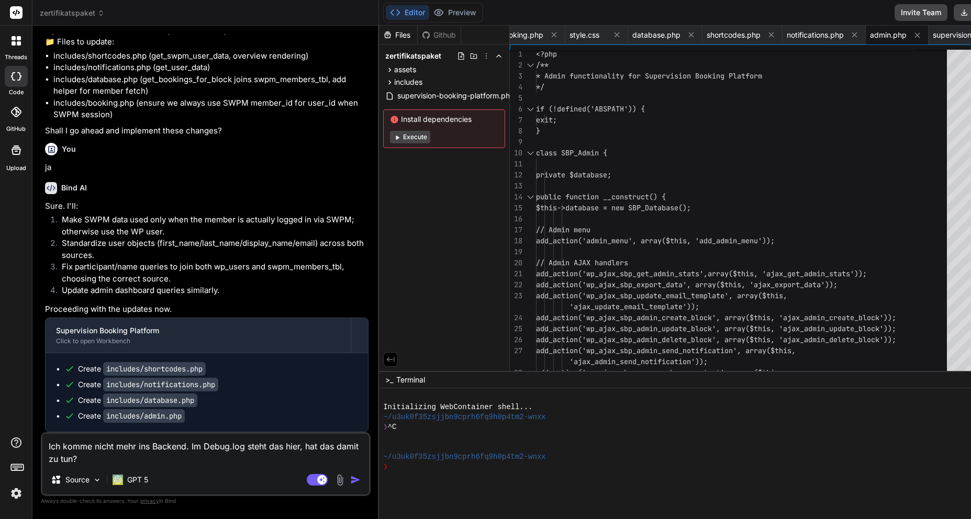
paste textarea "[[DATE] 10:18:23 UTC] PHP Fatal error: Uncaught TypeError: call_user_func_array…"
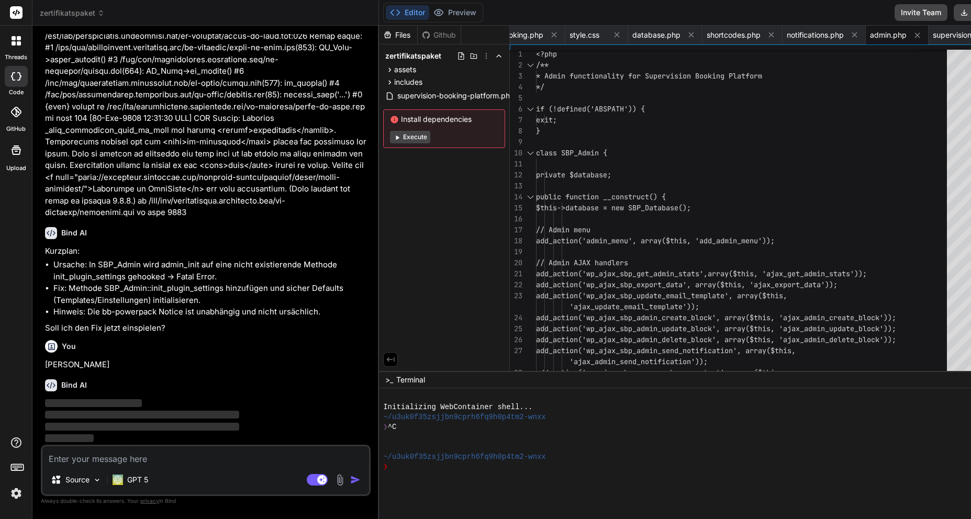
scroll to position [38201, 0]
